Goal: Transaction & Acquisition: Purchase product/service

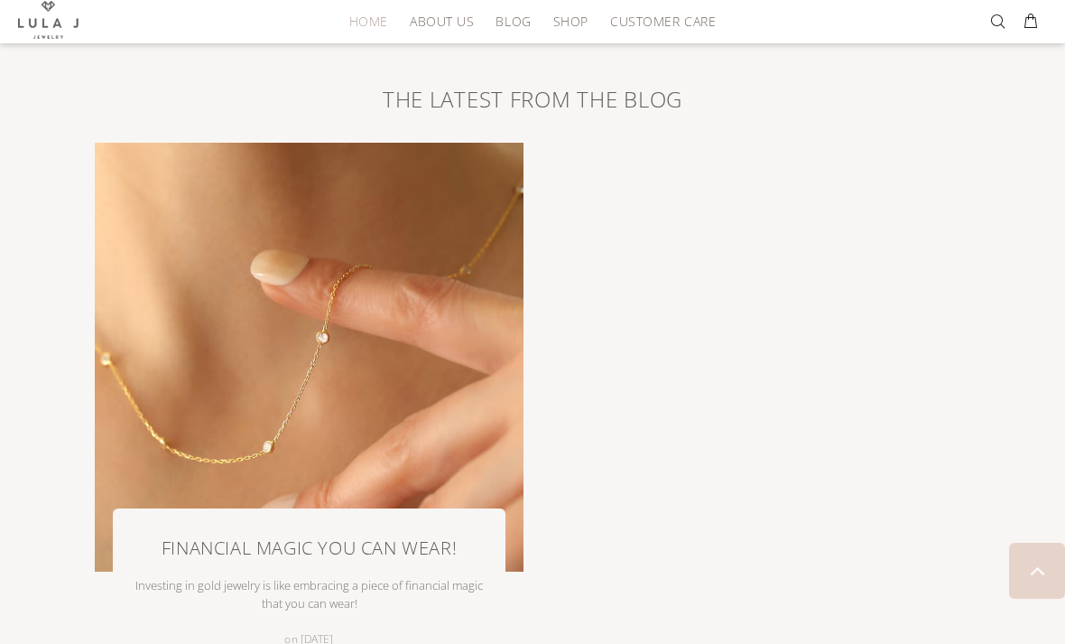
scroll to position [3284, 0]
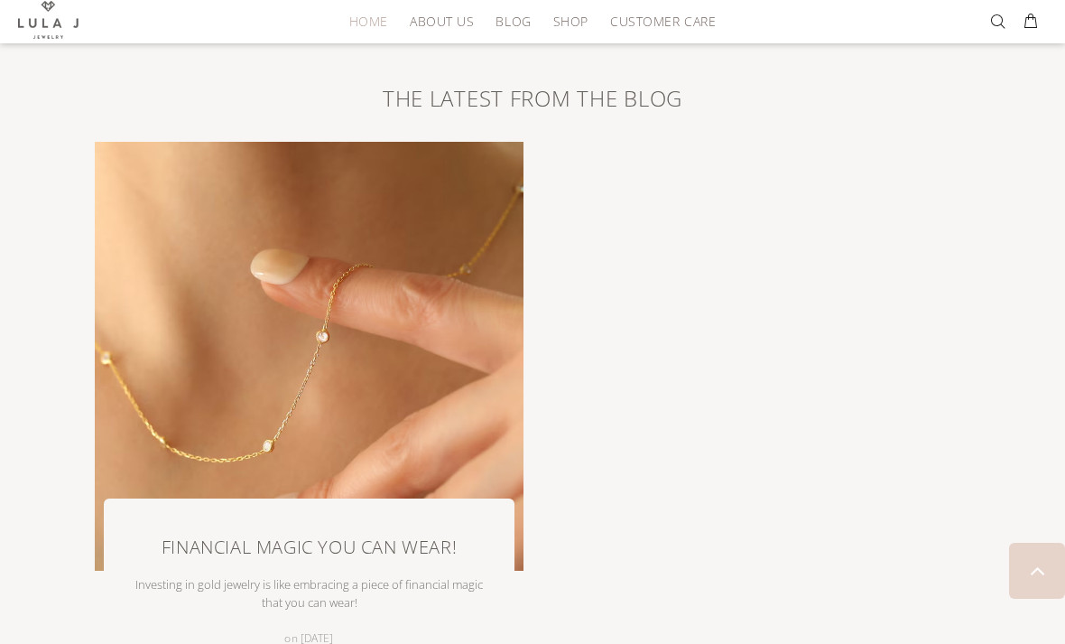
click at [413, 401] on img at bounding box center [309, 356] width 429 height 429
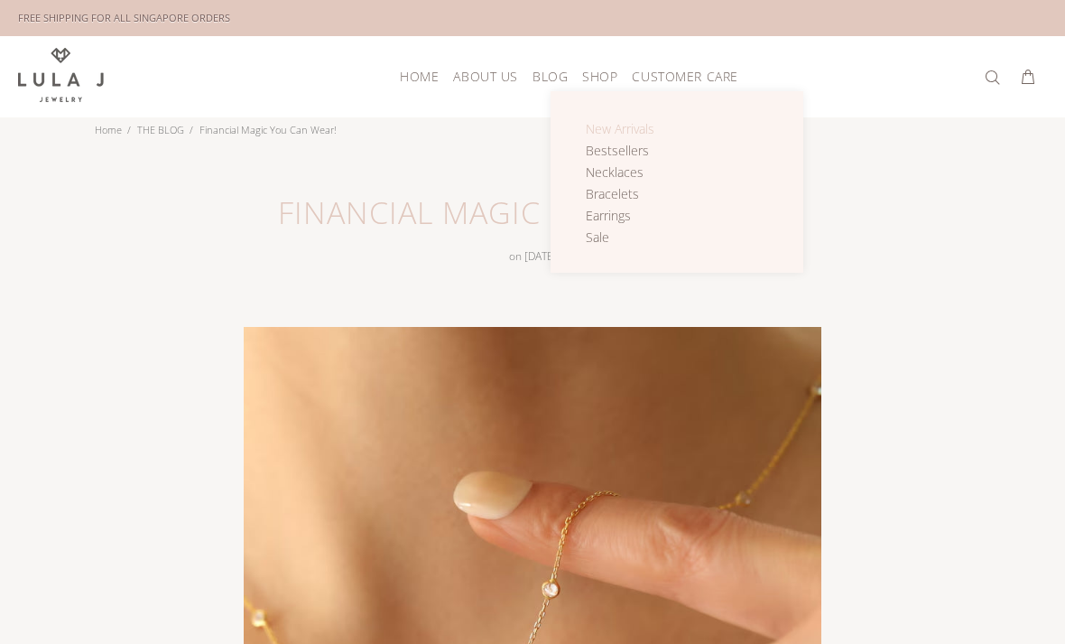
click at [651, 134] on span "New Arrivals" at bounding box center [620, 128] width 69 height 17
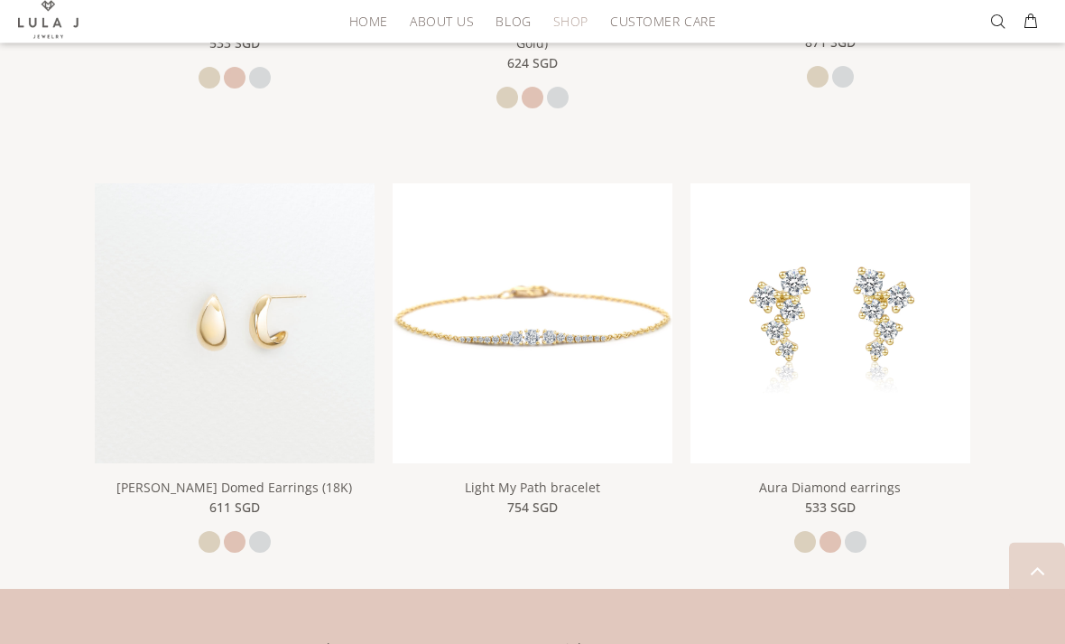
scroll to position [1098, 0]
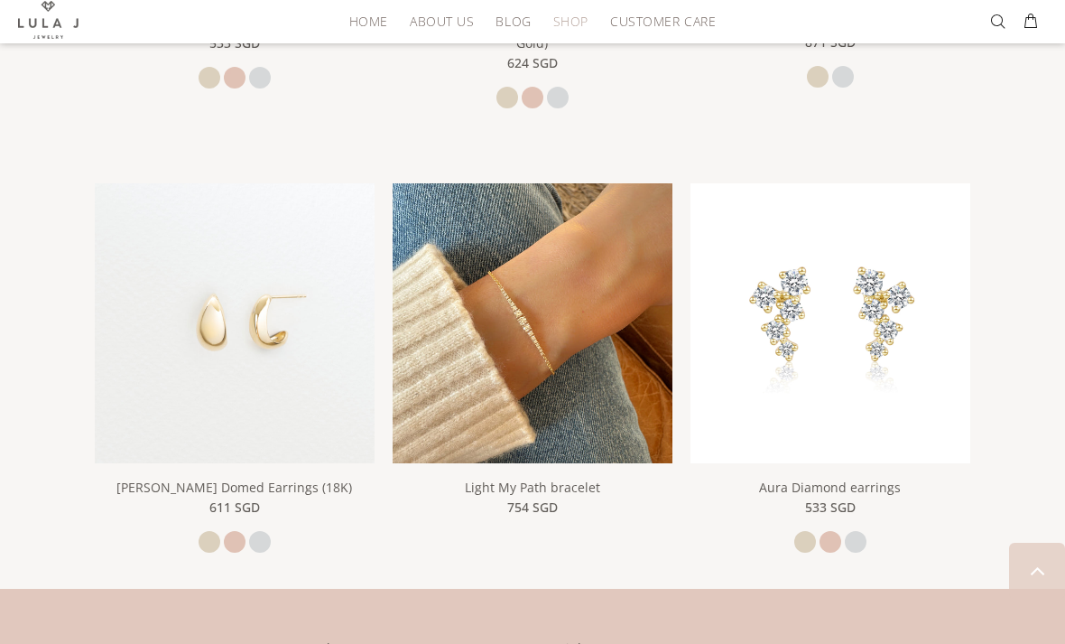
click at [605, 298] on img at bounding box center [533, 323] width 280 height 280
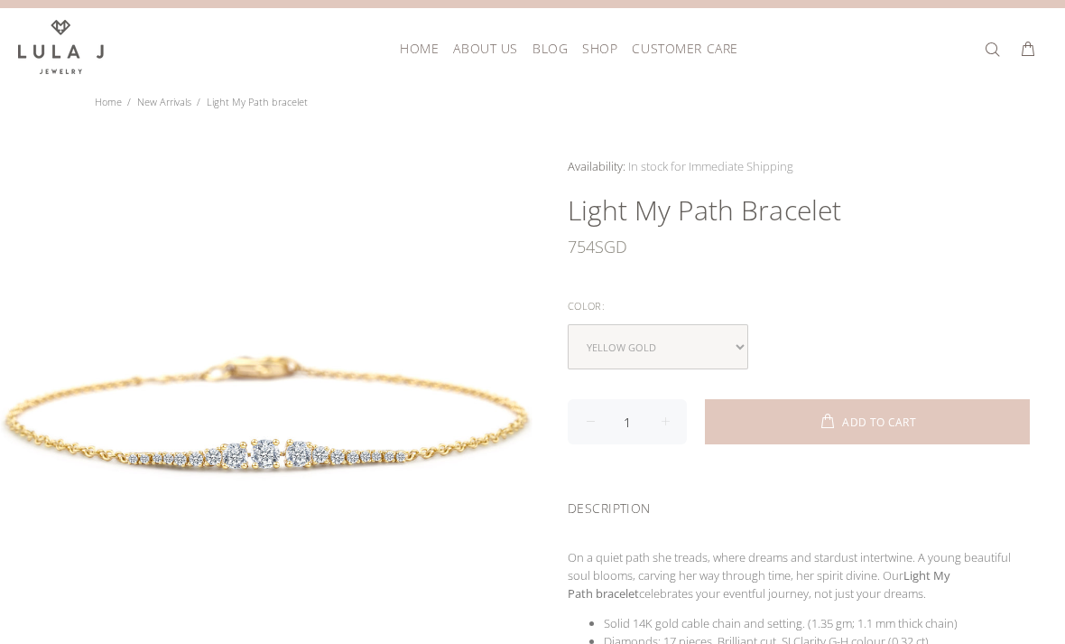
scroll to position [30, 0]
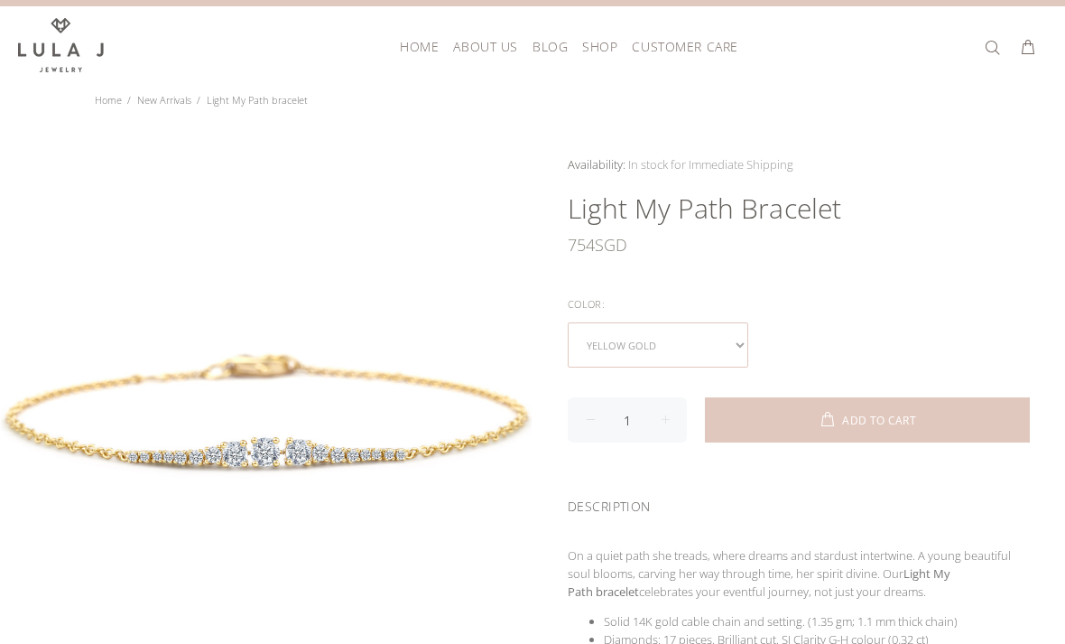
click at [676, 361] on select "yellow gold rose gold white gold" at bounding box center [658, 344] width 181 height 45
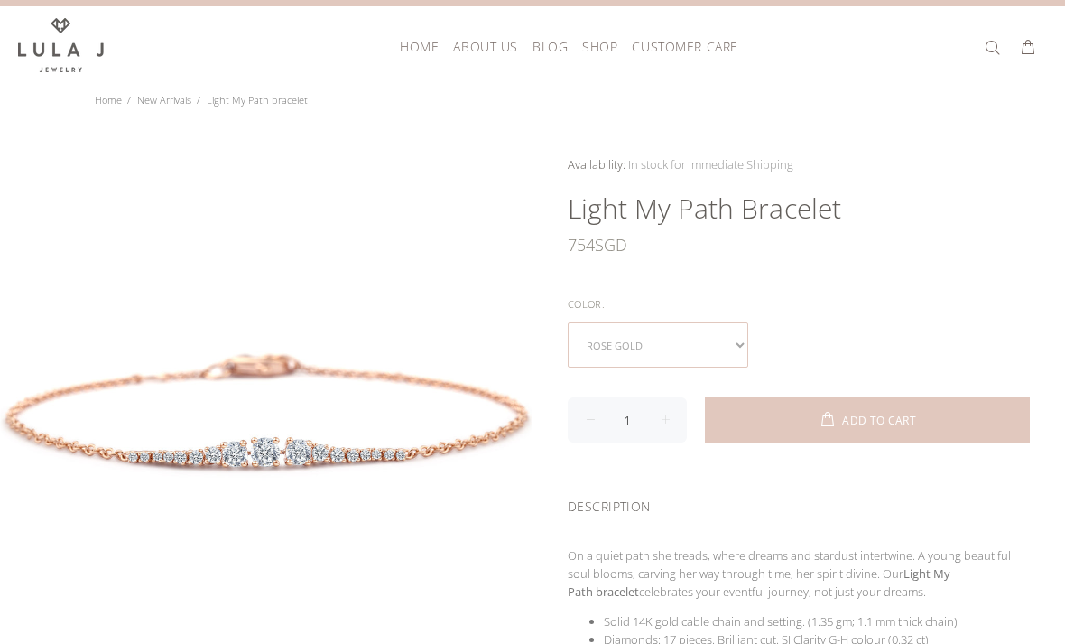
click at [694, 346] on select "yellow gold rose gold white gold" at bounding box center [658, 344] width 181 height 45
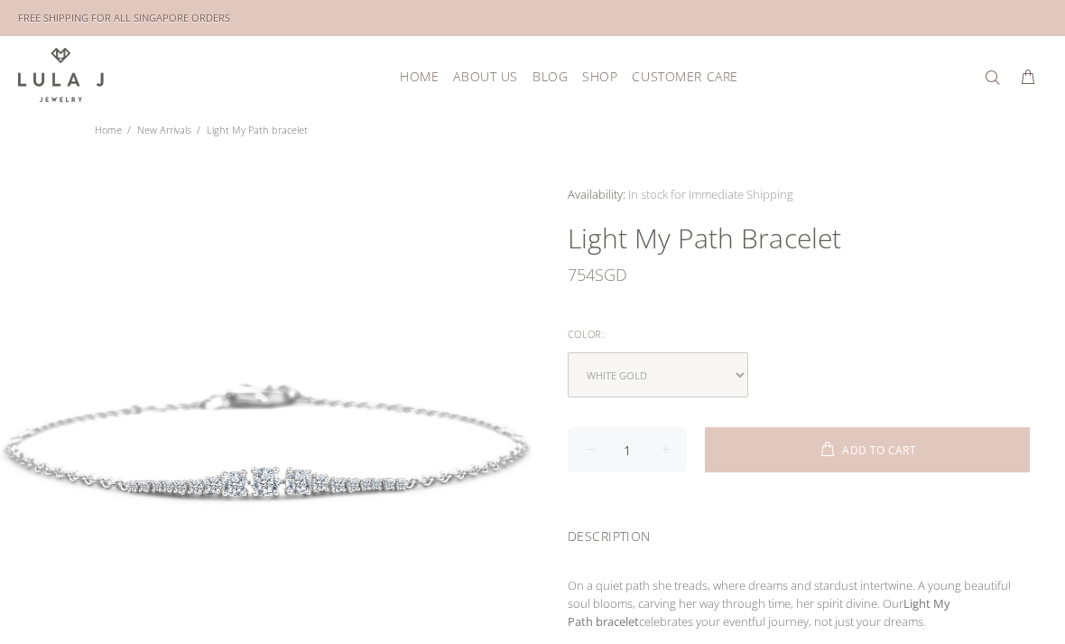
scroll to position [2, 0]
